Goal: Task Accomplishment & Management: Use online tool/utility

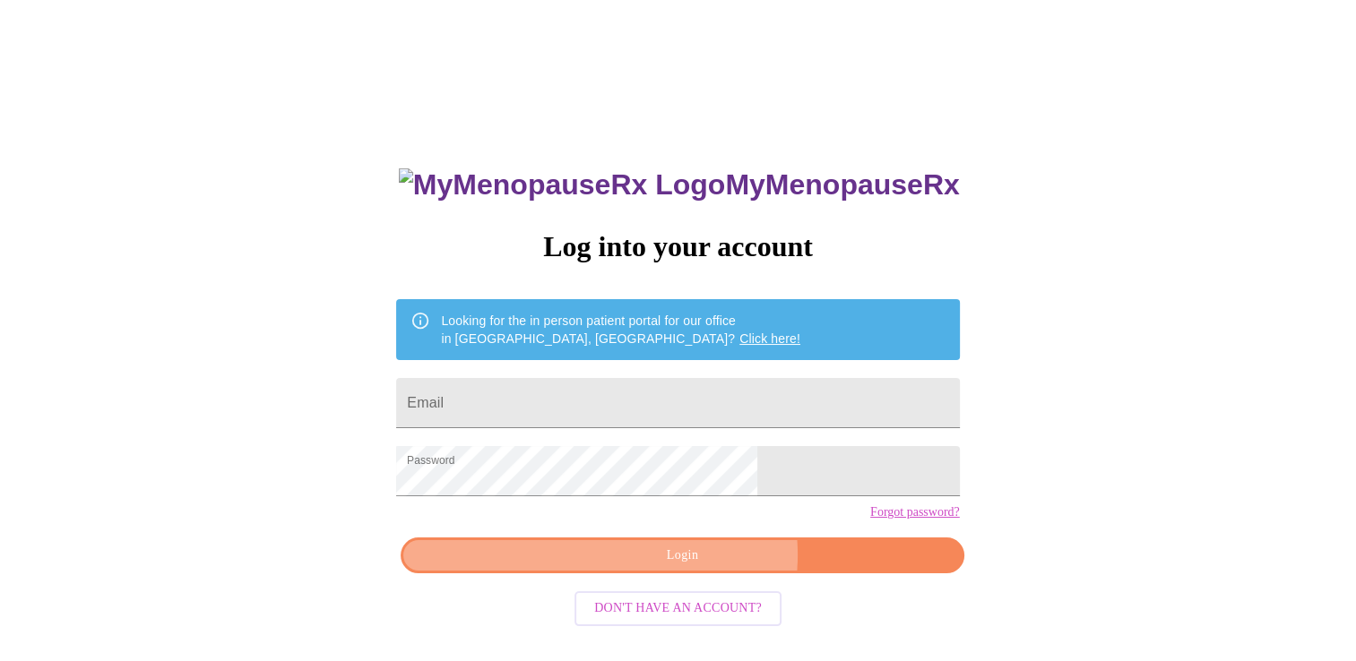
click at [700, 567] on span "Login" at bounding box center [681, 556] width 521 height 22
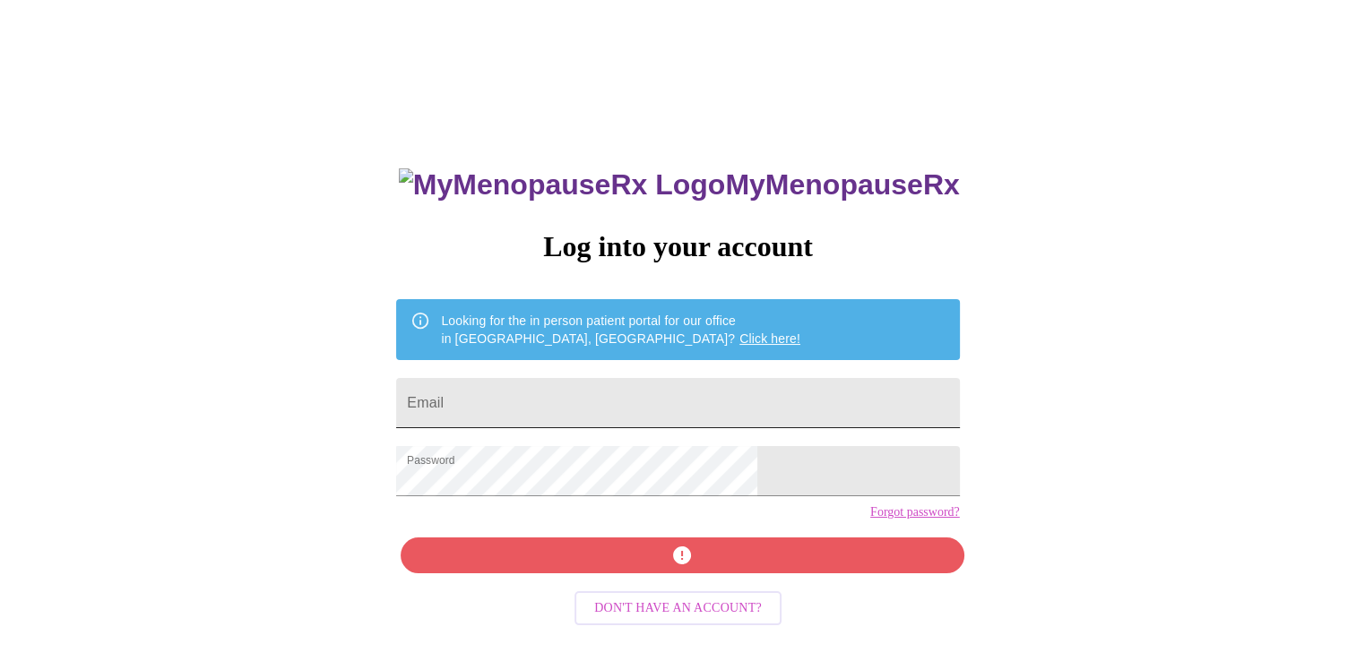
click at [541, 406] on input "Email" at bounding box center [677, 403] width 563 height 50
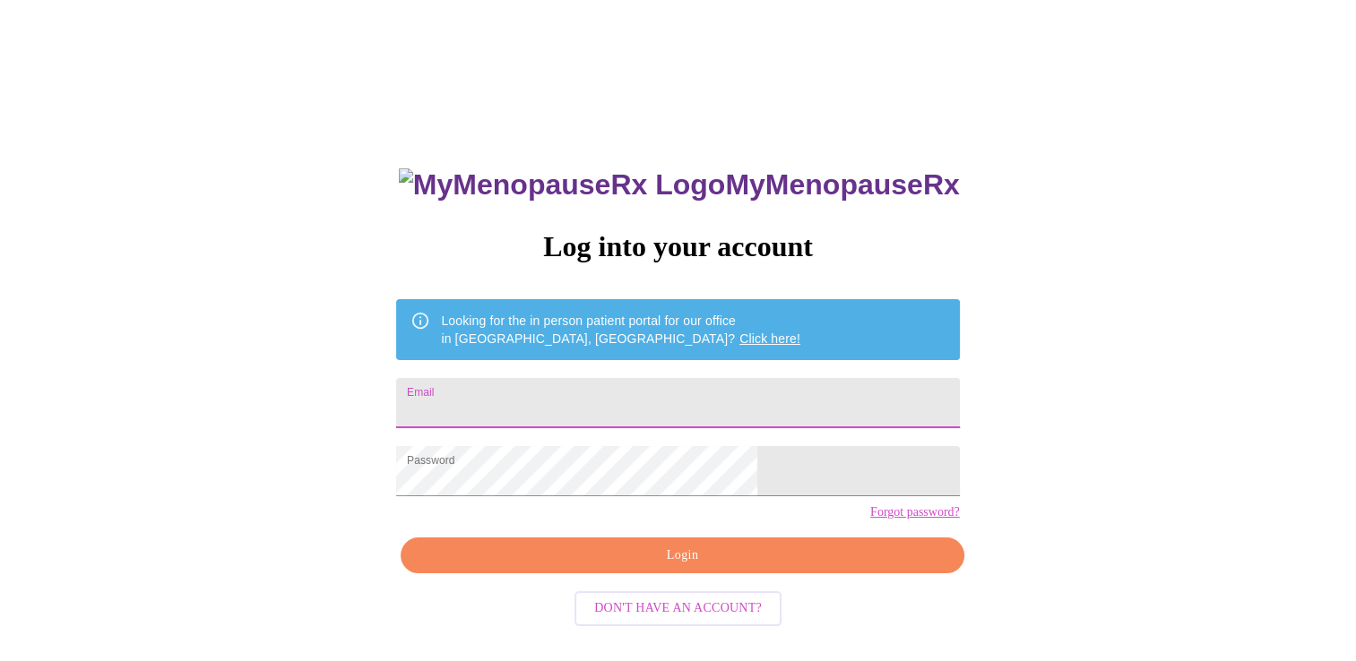
type input "[EMAIL_ADDRESS][DOMAIN_NAME]"
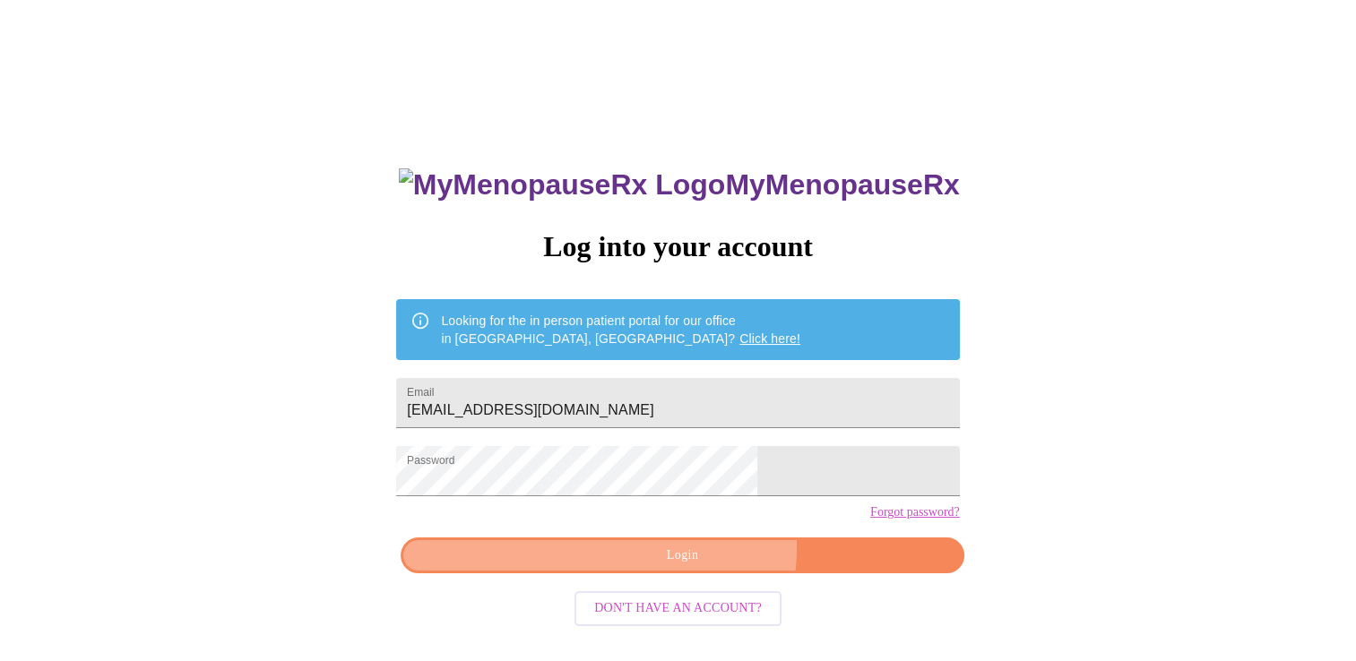
click at [699, 567] on span "Login" at bounding box center [681, 556] width 521 height 22
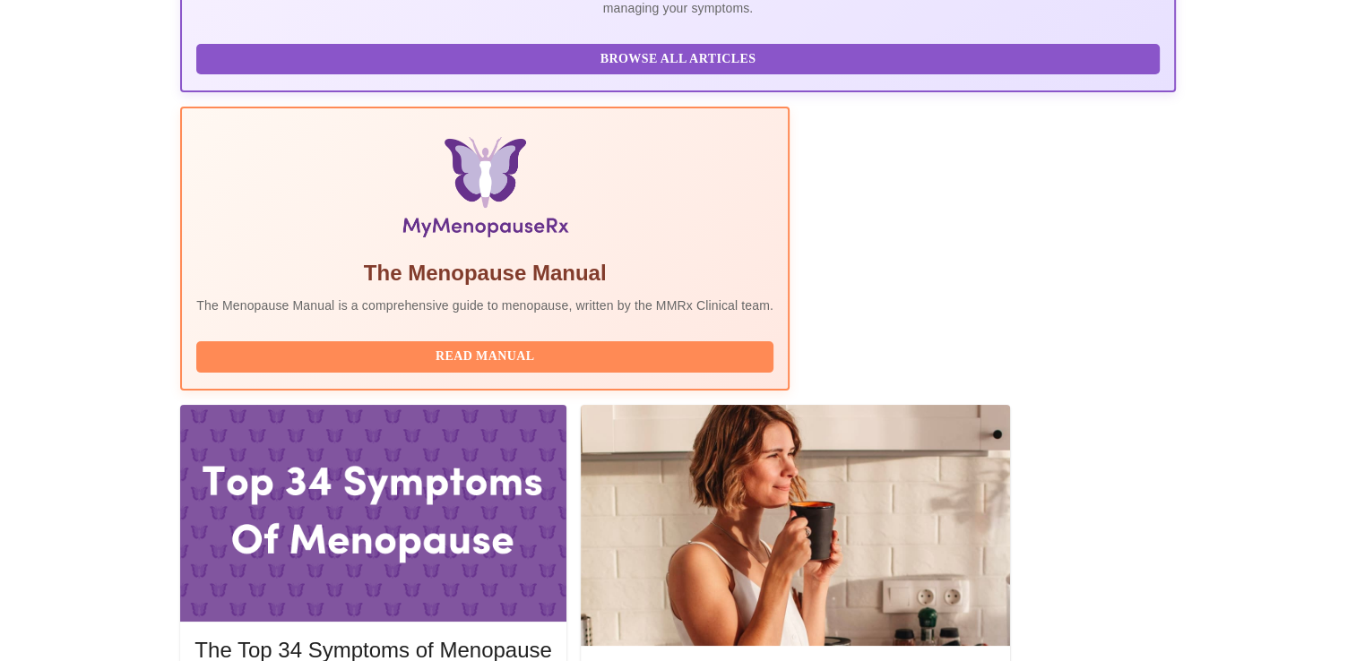
scroll to position [468, 0]
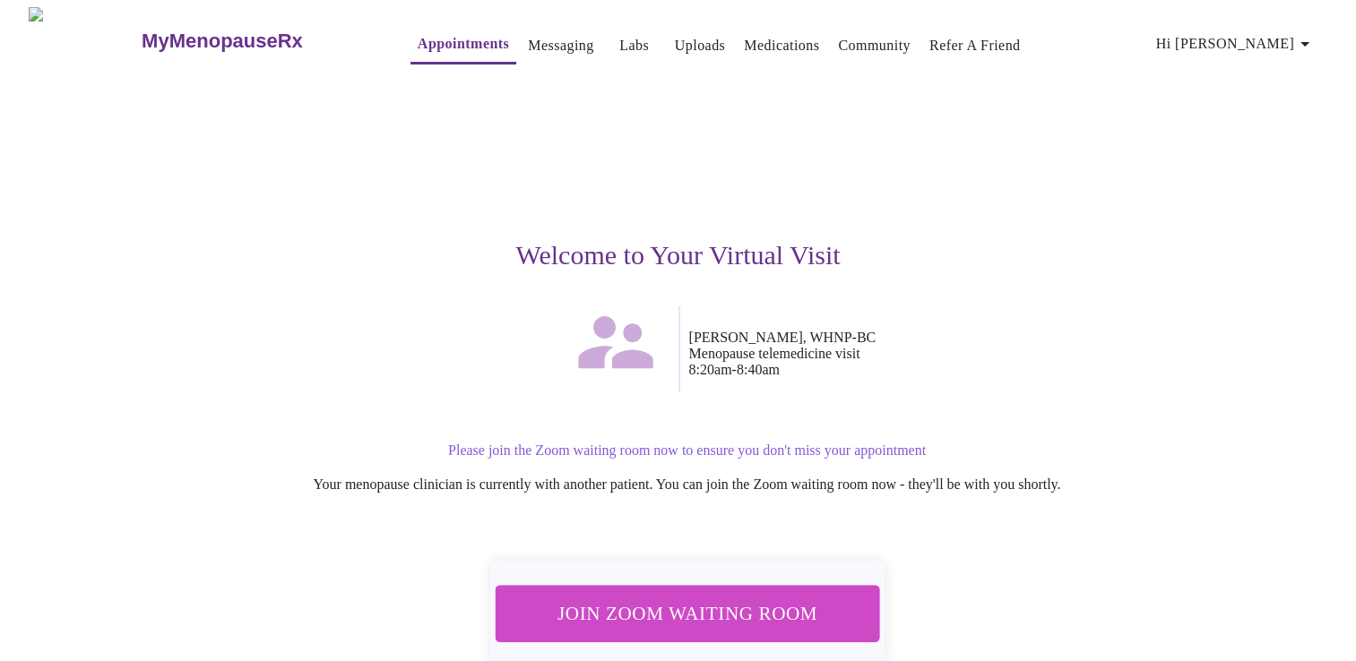
scroll to position [86, 0]
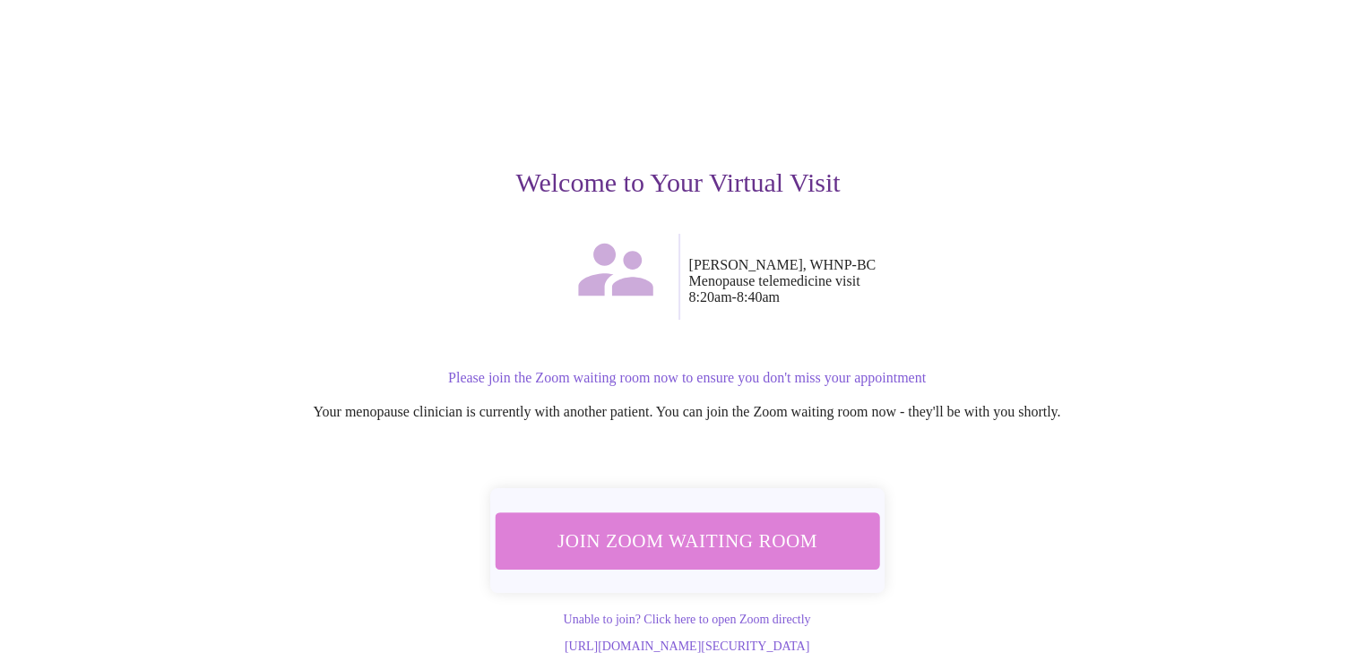
click at [810, 524] on span "Join Zoom Waiting Room" at bounding box center [686, 540] width 337 height 33
